Goal: Information Seeking & Learning: Find specific fact

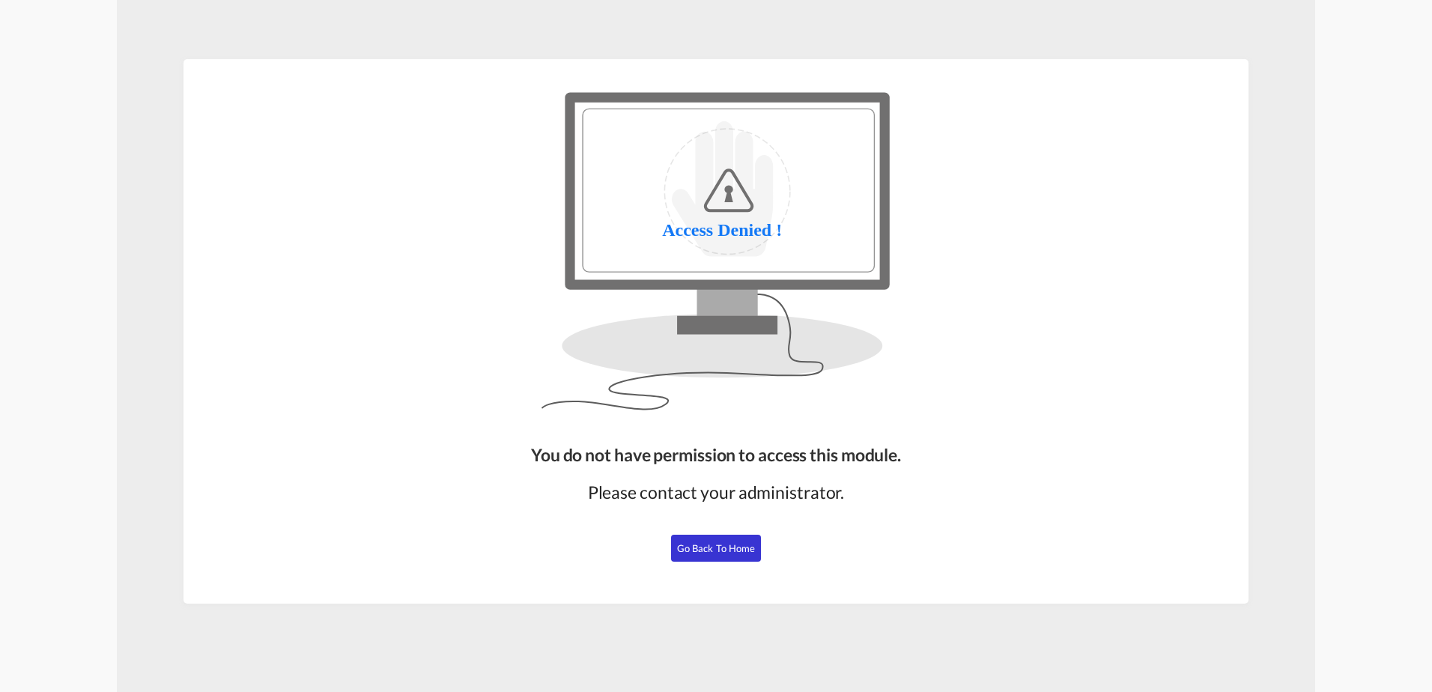
click at [744, 550] on span "Go Back to Home" at bounding box center [716, 548] width 79 height 12
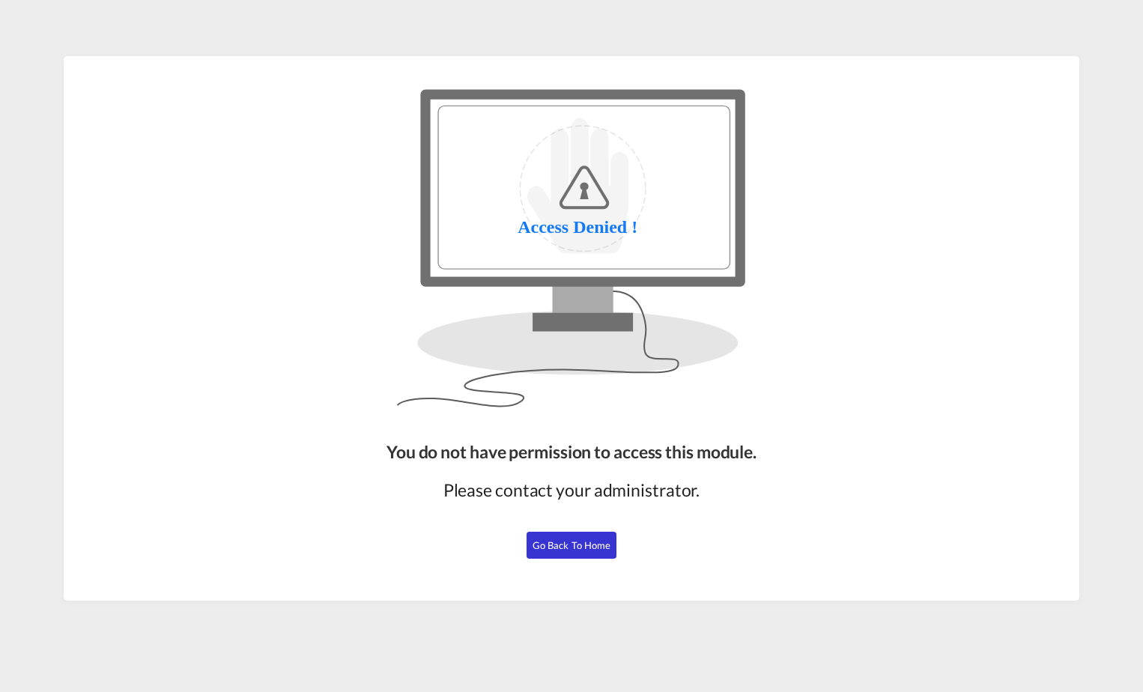
click at [563, 548] on span "Go Back to Home" at bounding box center [572, 545] width 79 height 12
